Goal: Check status: Check status

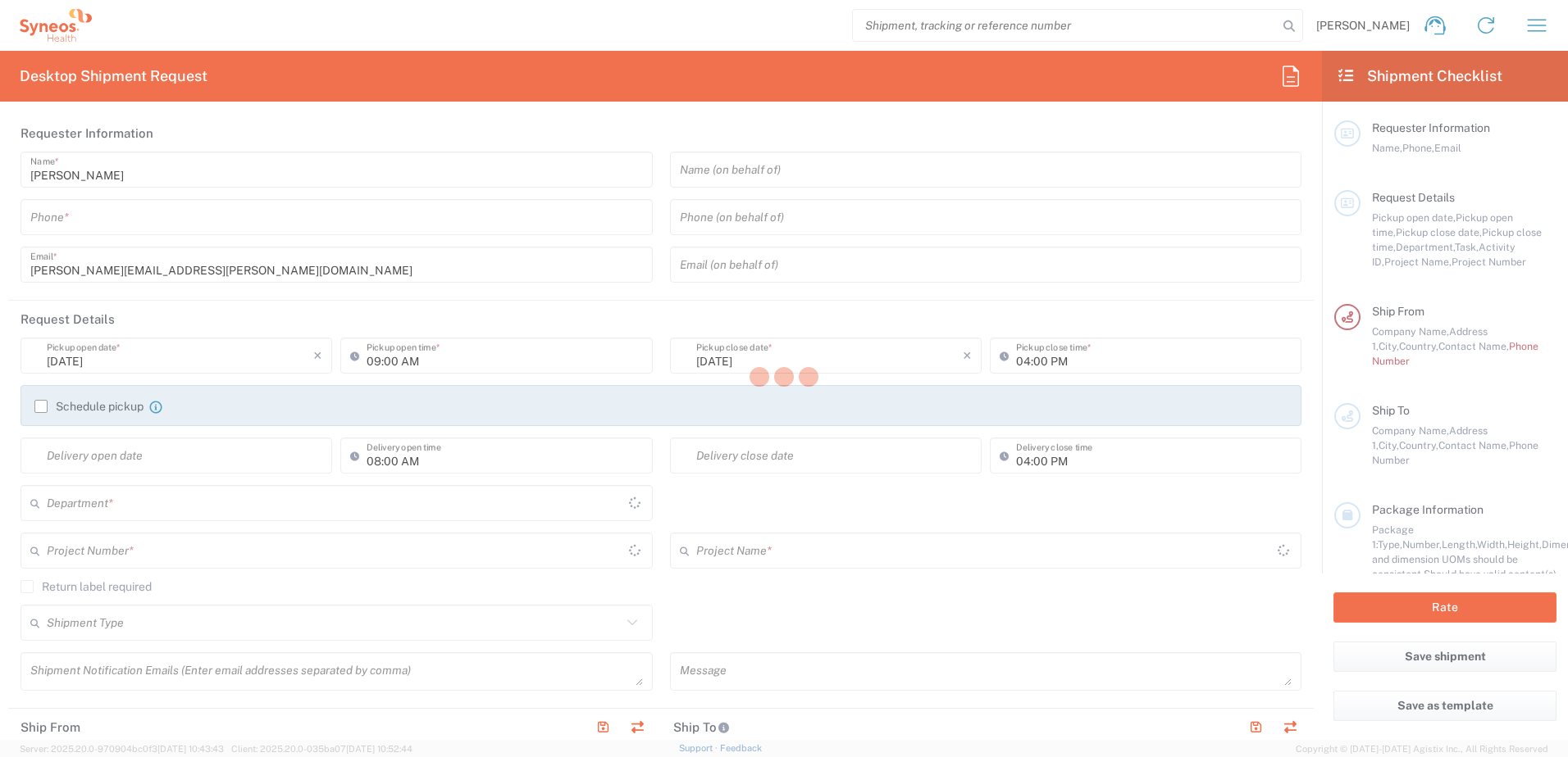
type input "3110"
type input "Germany"
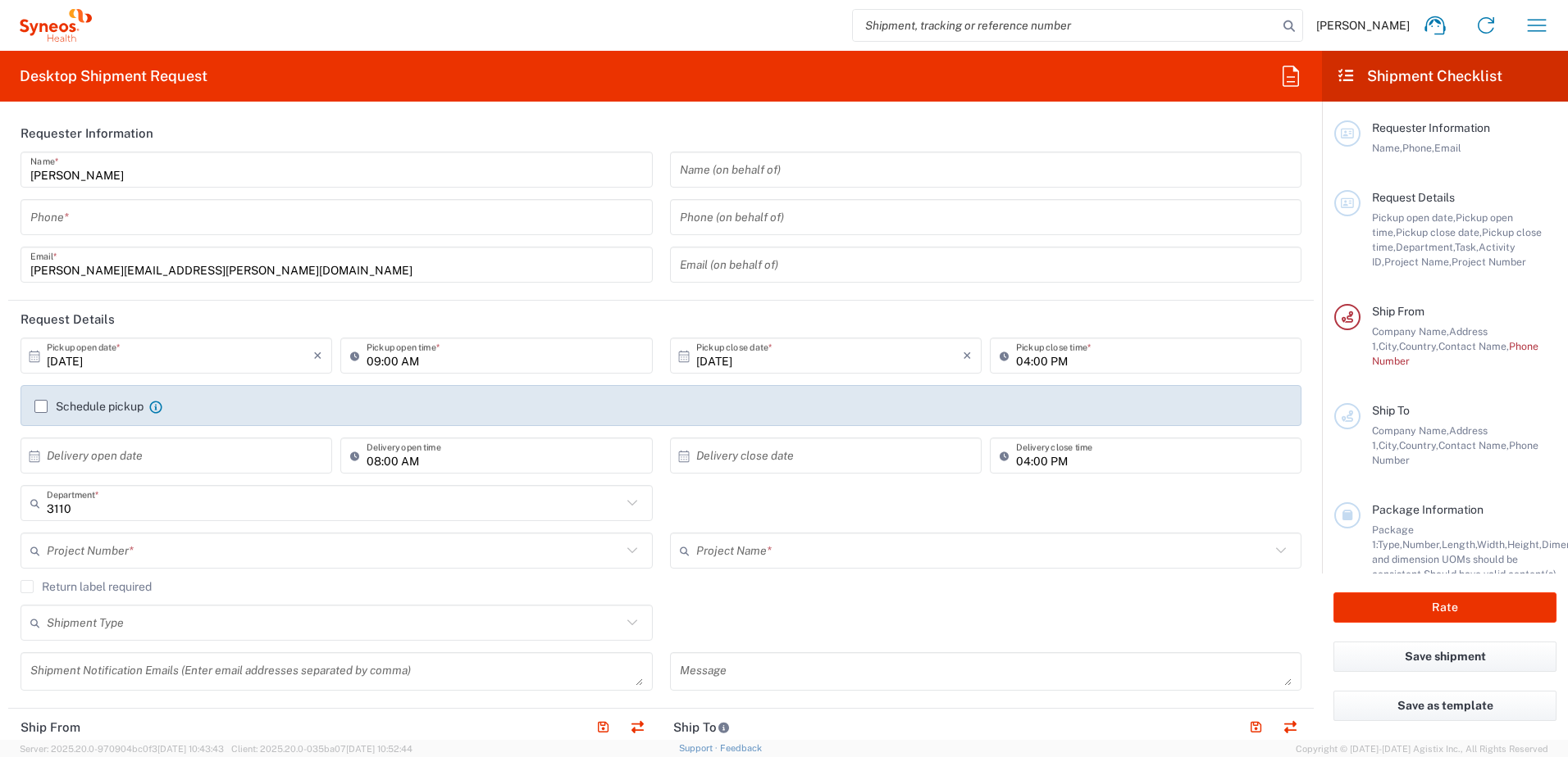
type input "Syneos Health Germany GMBH"
click at [1525, 25] on icon "button" at bounding box center [1536, 25] width 26 height 26
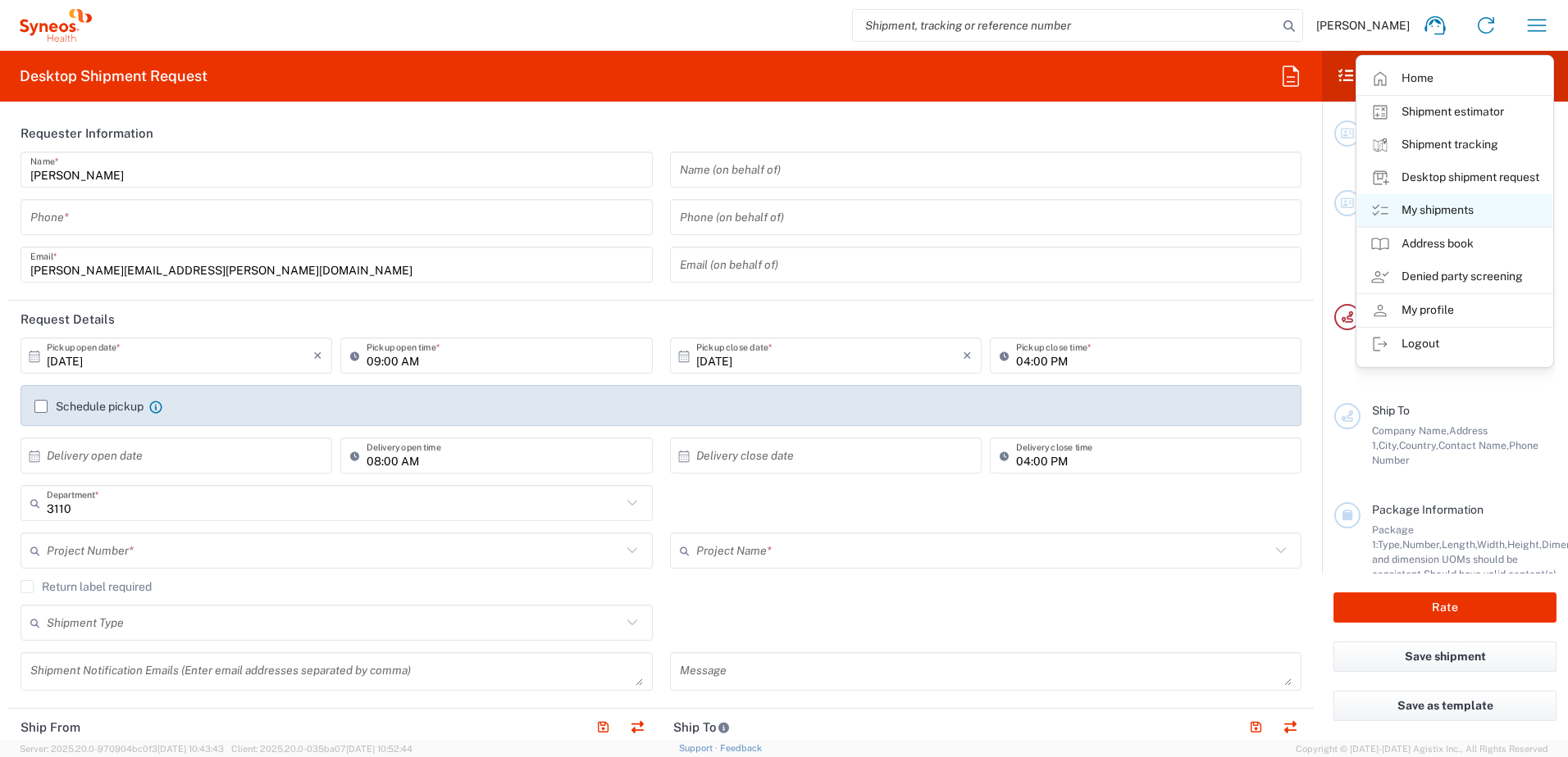
click at [1414, 210] on link "My shipments" at bounding box center [1454, 210] width 196 height 33
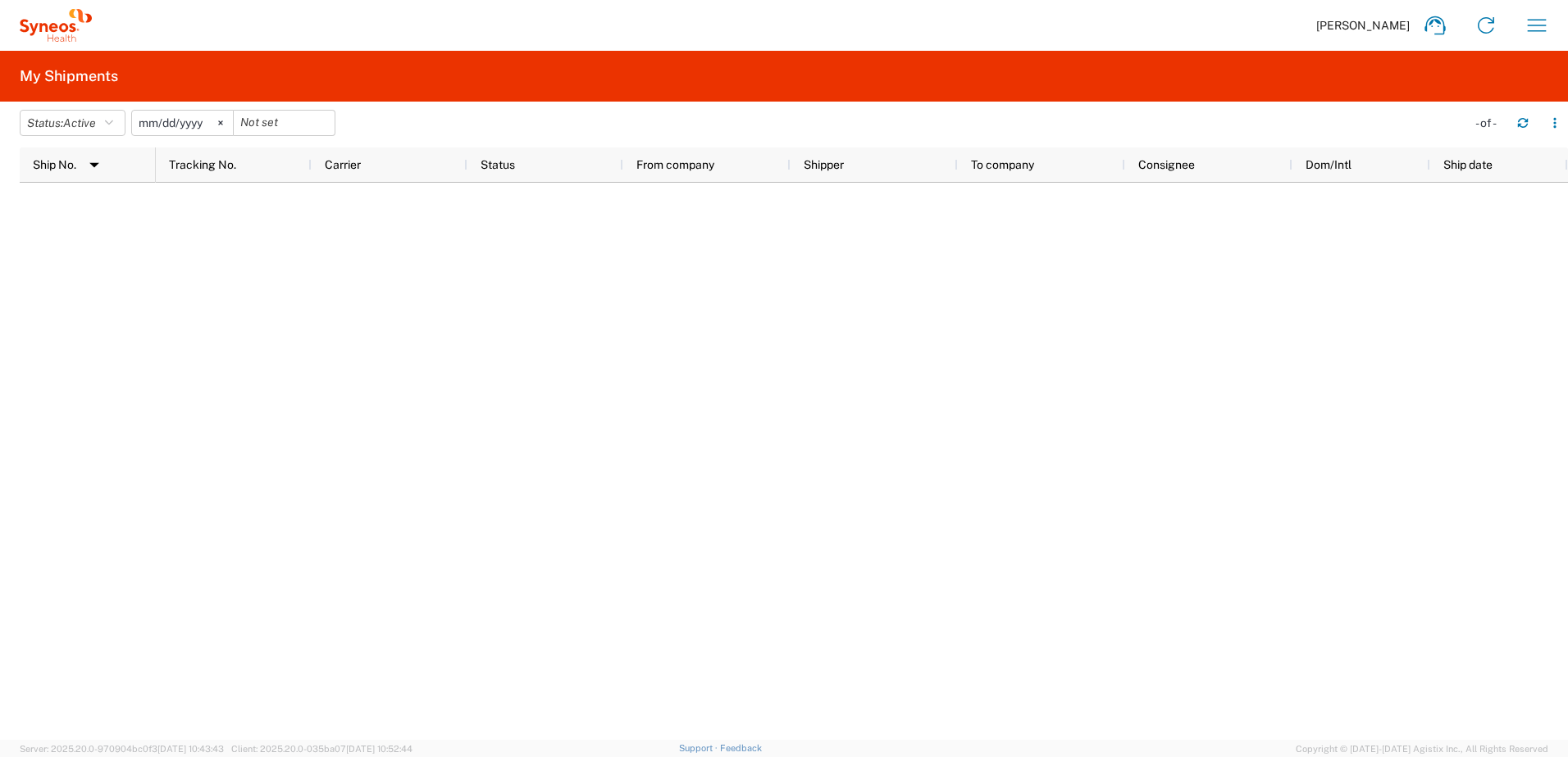
click at [181, 120] on input "2025-06-06" at bounding box center [183, 123] width 101 height 25
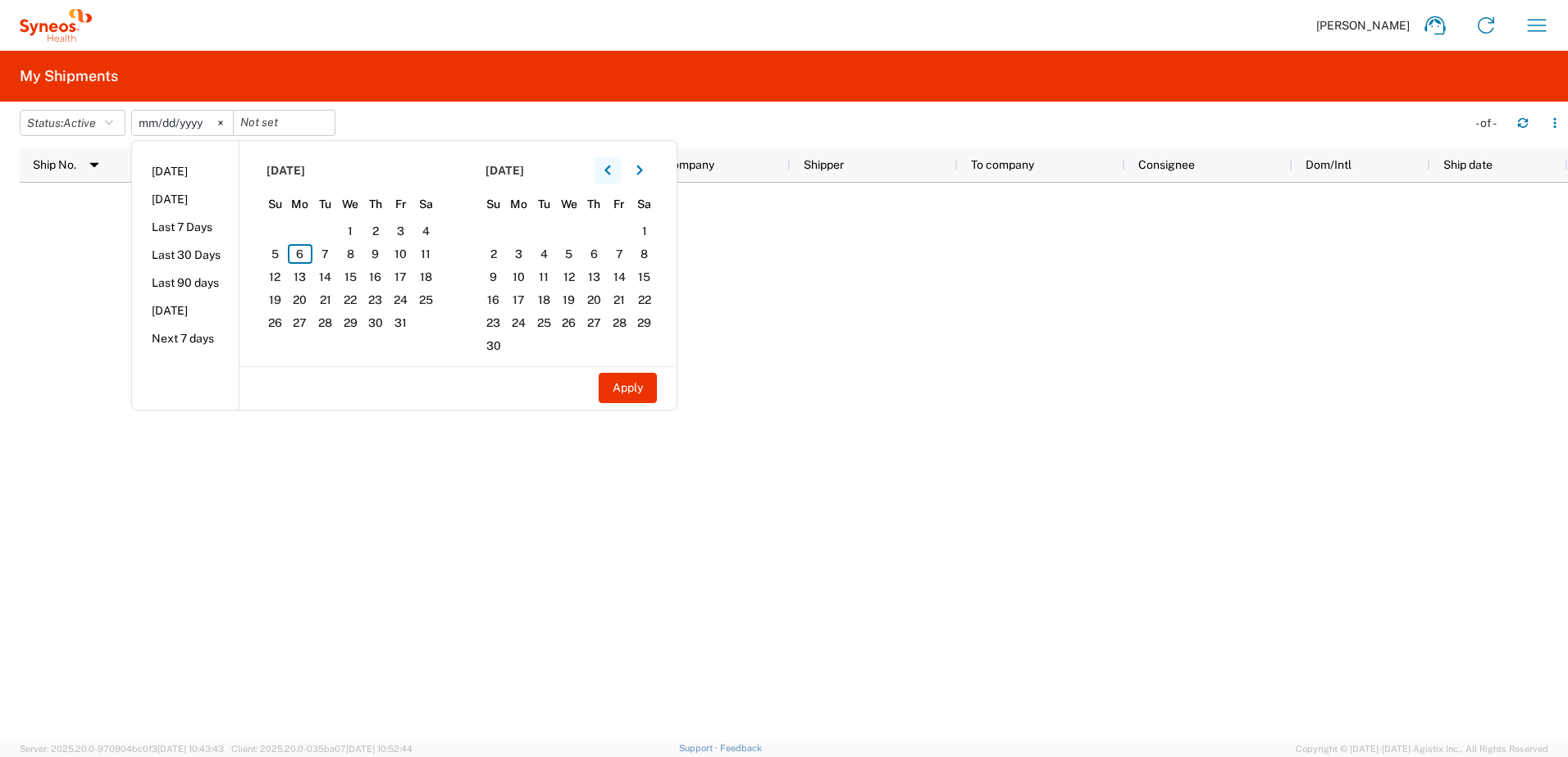
click at [610, 170] on icon "button" at bounding box center [607, 171] width 7 height 12
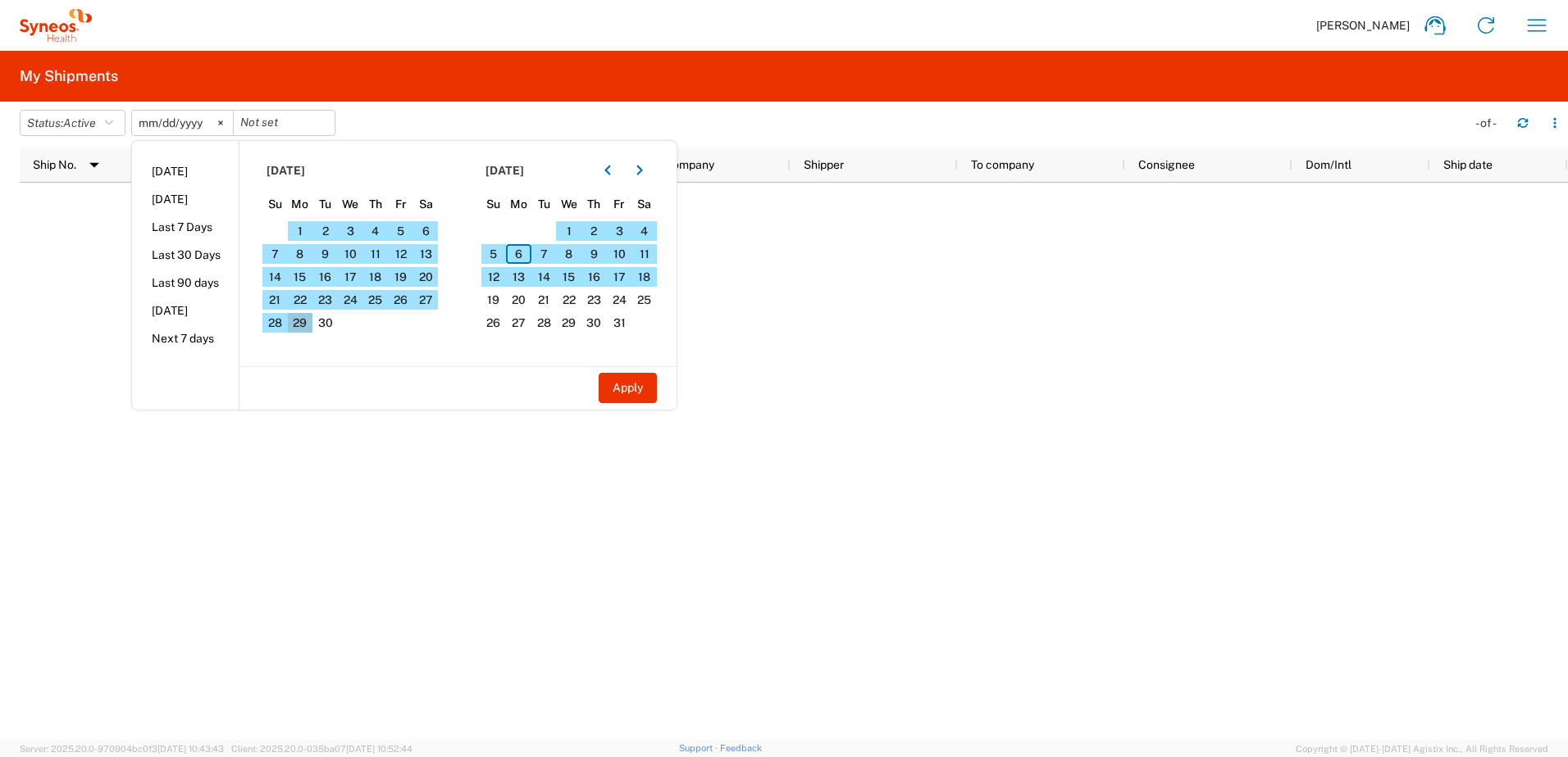
click at [308, 319] on span "29" at bounding box center [301, 323] width 26 height 20
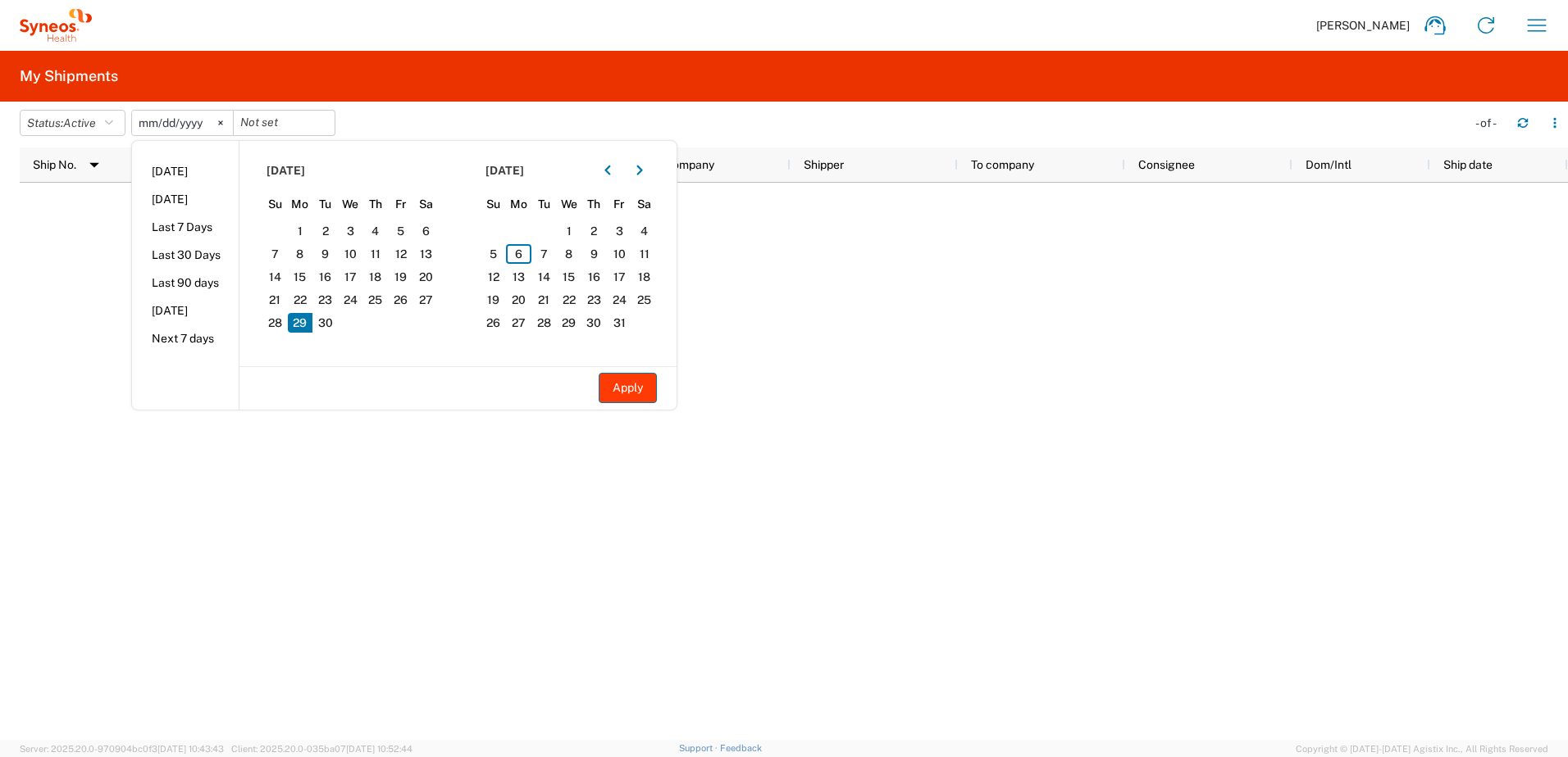
click at [610, 380] on button "Apply" at bounding box center [627, 388] width 59 height 31
type input "2025-09-29"
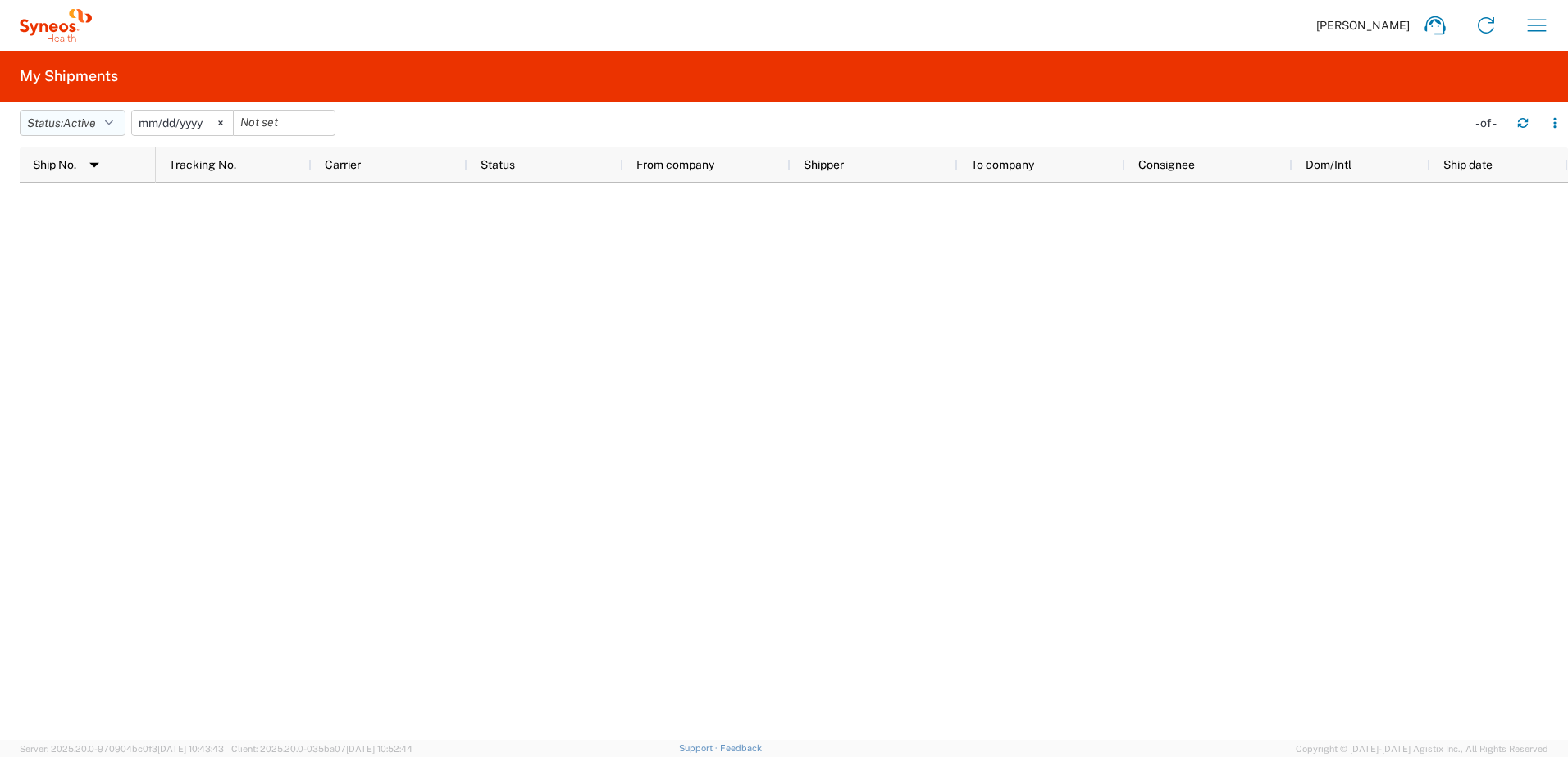
click at [119, 131] on button "Status: Active" at bounding box center [72, 123] width 106 height 26
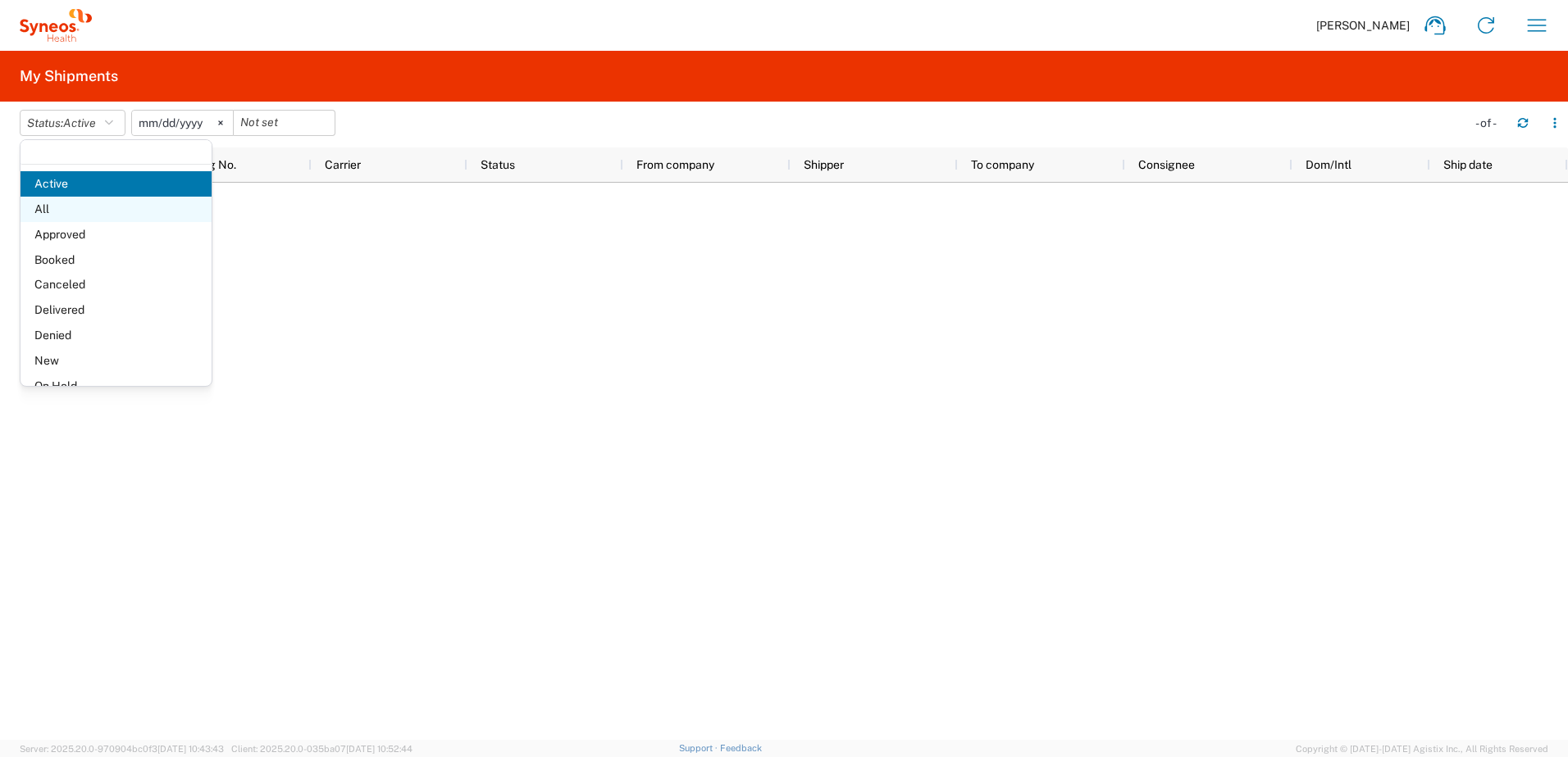
click at [78, 200] on span "All" at bounding box center [116, 209] width 191 height 26
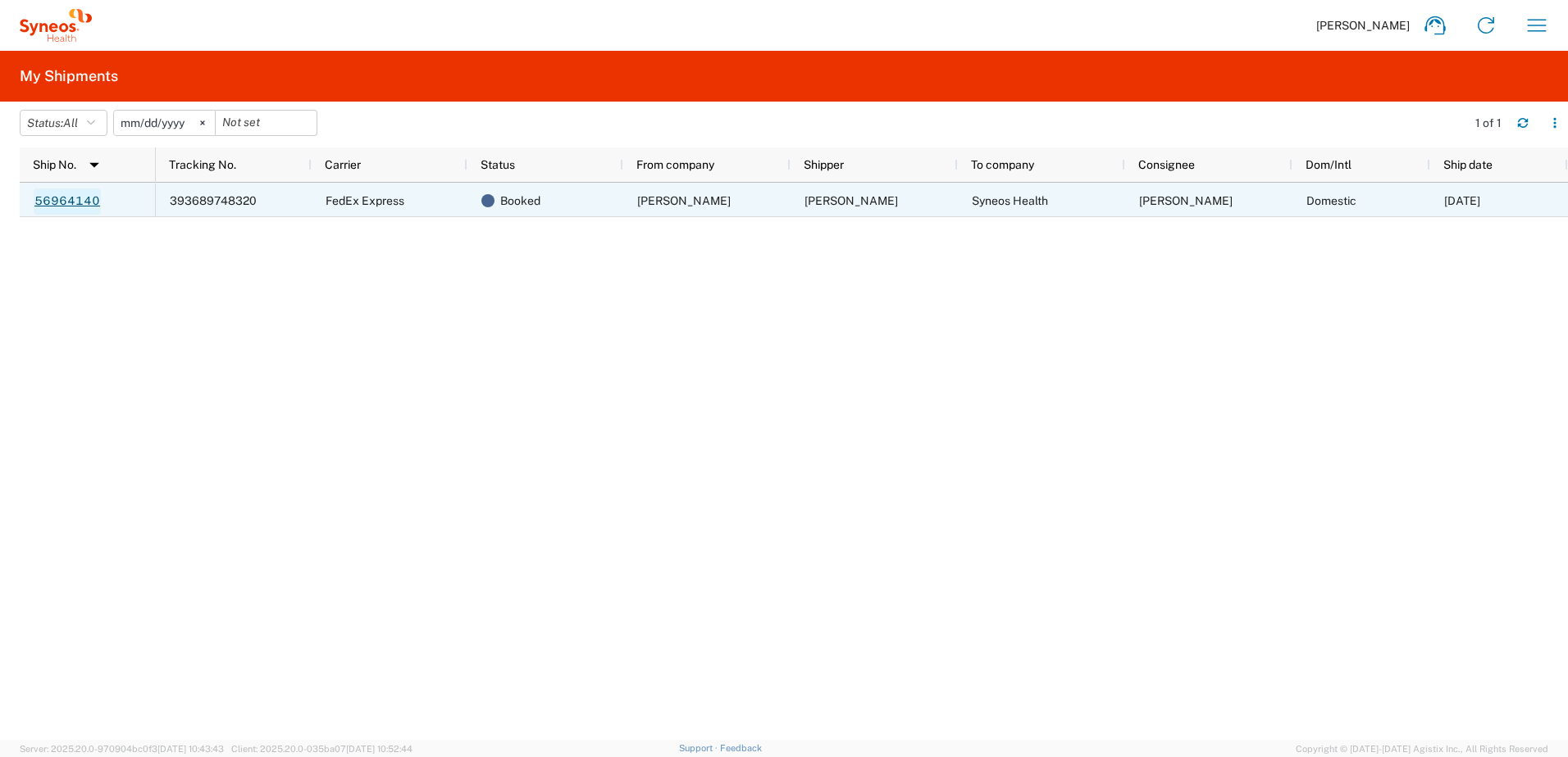
click at [82, 200] on link "56964140" at bounding box center [67, 201] width 67 height 26
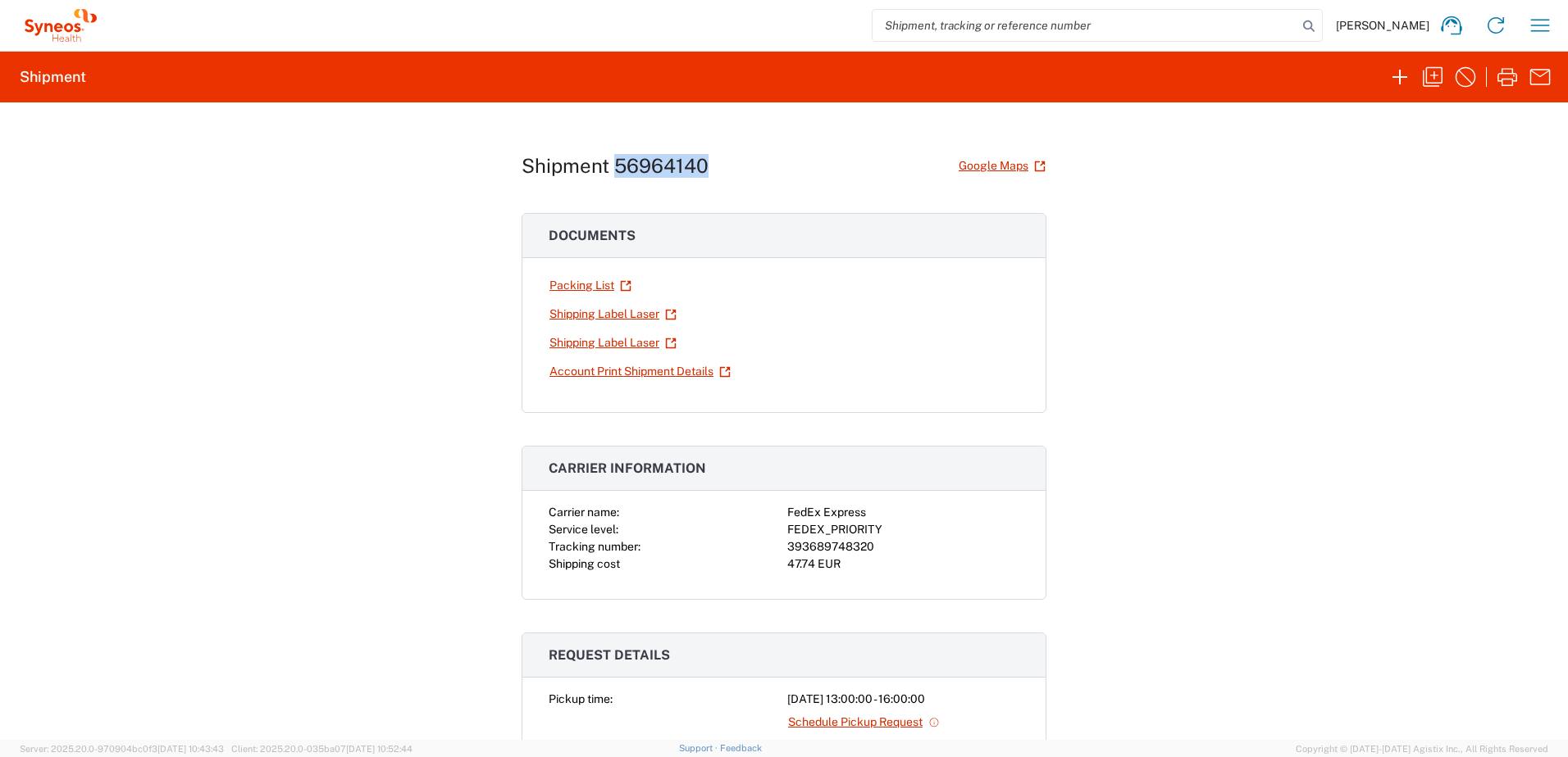
drag, startPoint x: 609, startPoint y: 163, endPoint x: 701, endPoint y: 163, distance: 92.0
click at [701, 163] on h1 "Shipment 56964140" at bounding box center [614, 166] width 187 height 24
copy h1 "56964140"
click at [1441, 26] on icon at bounding box center [1451, 25] width 26 height 26
click at [447, 295] on div "Shipment 56964140 Google Maps Documents Packing List Shipping Label Laser Shipp…" at bounding box center [784, 421] width 1568 height 638
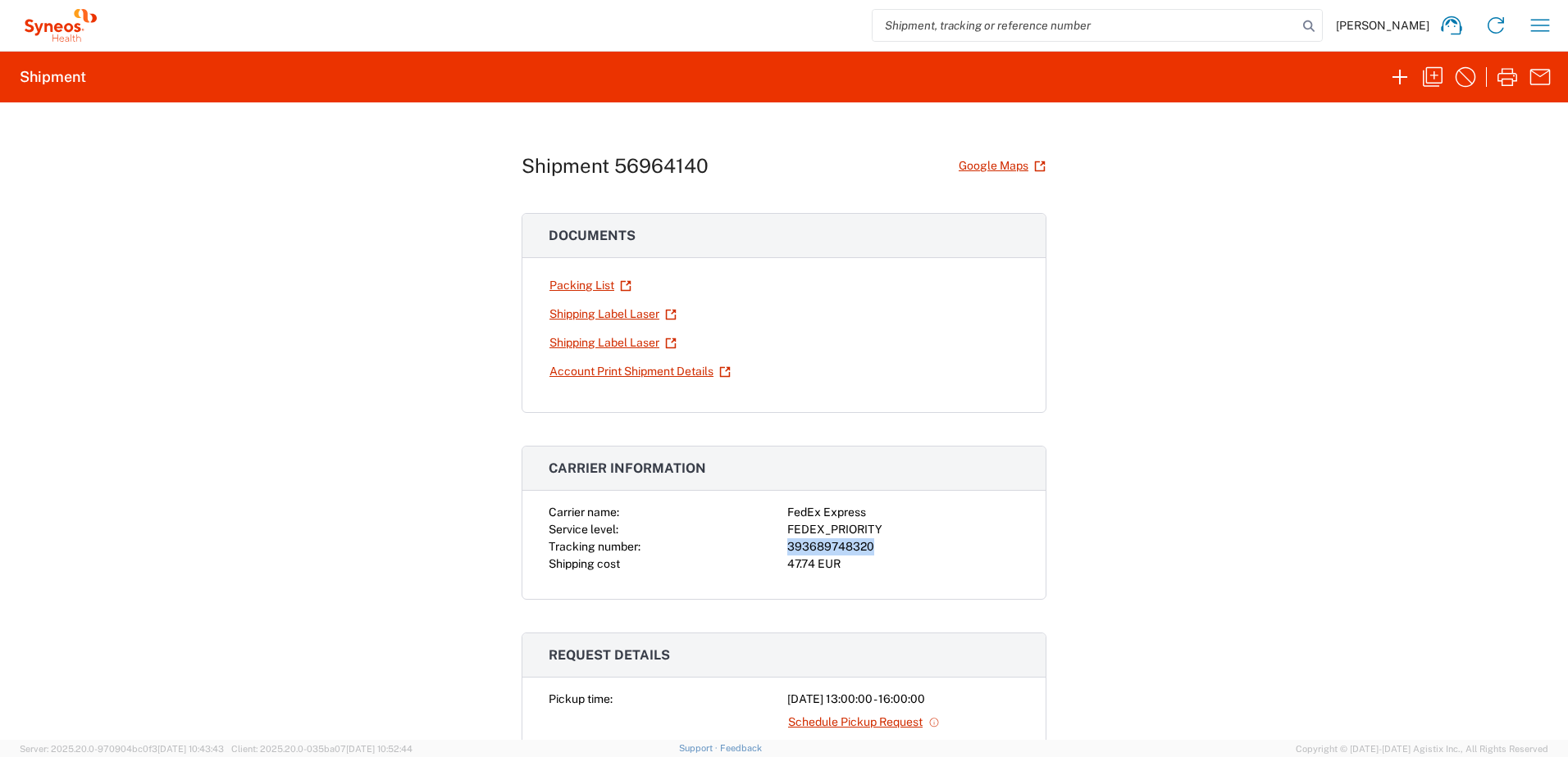
drag, startPoint x: 782, startPoint y: 550, endPoint x: 875, endPoint y: 547, distance: 93.0
click at [875, 547] on div "393689748320" at bounding box center [903, 547] width 232 height 17
copy div "393689748320"
click at [359, 480] on div "Shipment 56964140 Google Maps Documents Packing List Shipping Label Laser Shipp…" at bounding box center [784, 421] width 1568 height 638
drag, startPoint x: 1319, startPoint y: 134, endPoint x: 1180, endPoint y: 175, distance: 144.9
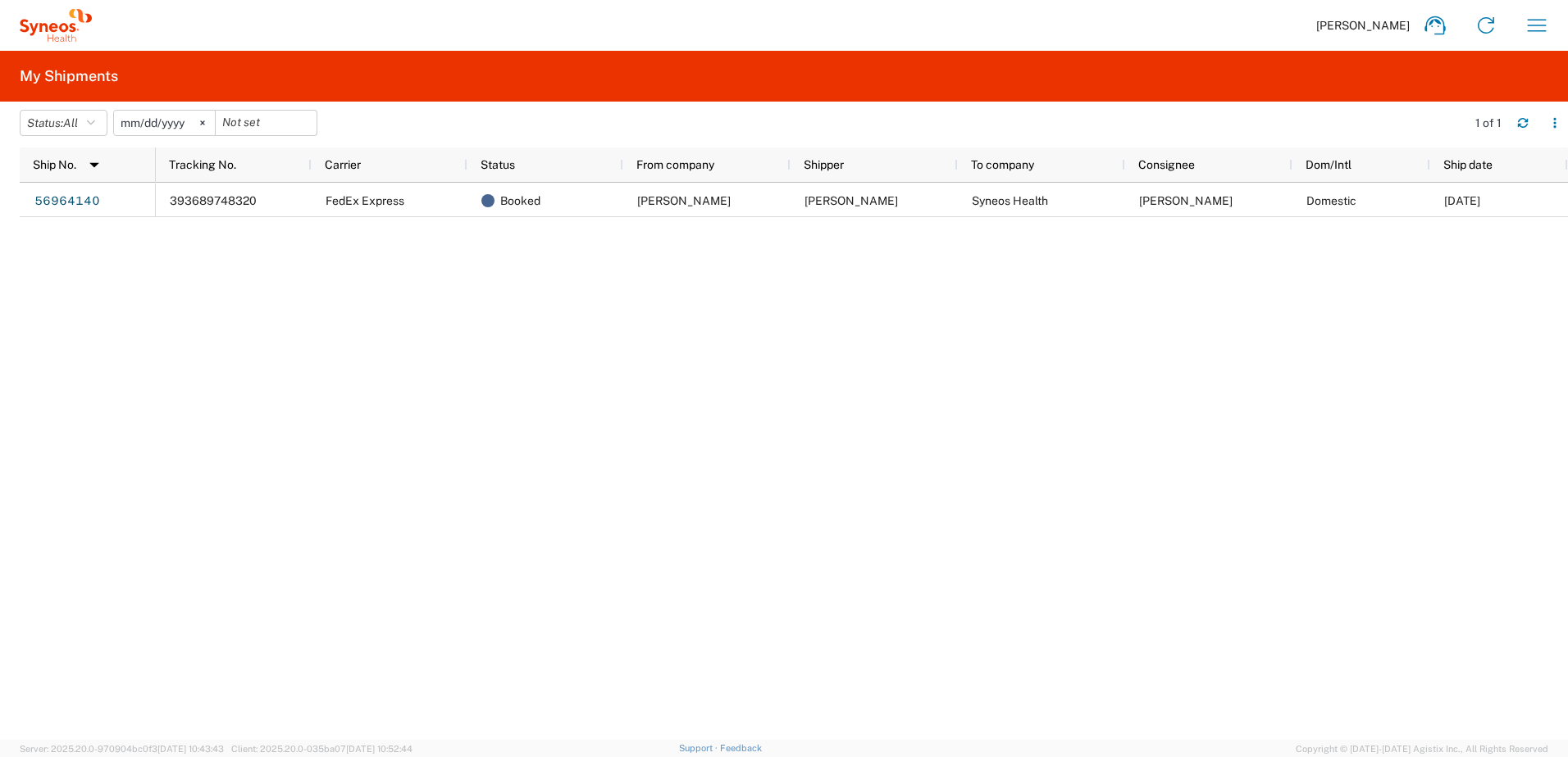
click at [497, 384] on div "393689748320 FedEx Express Booked Ralph Bischoff Ralph Bischoff Syneos Health L…" at bounding box center [861, 461] width 1412 height 558
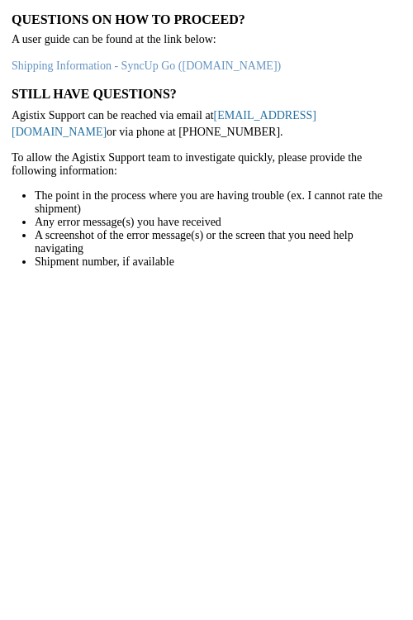
click at [260, 116] on link "[EMAIL_ADDRESS][DOMAIN_NAME]" at bounding box center [164, 123] width 305 height 29
